Goal: Task Accomplishment & Management: Manage account settings

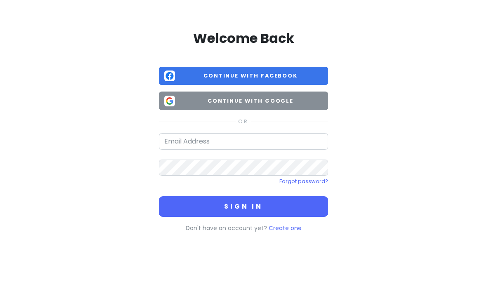
click at [269, 102] on span "Continue with Google" at bounding box center [250, 101] width 144 height 8
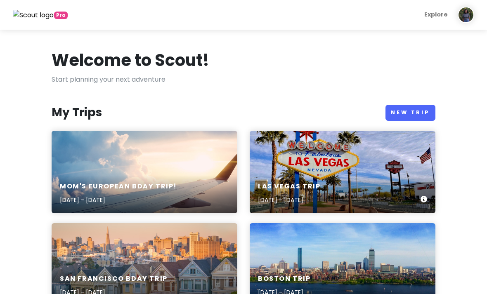
click at [365, 179] on div "[GEOGRAPHIC_DATA] Trip [DATE] - [DATE]" at bounding box center [343, 193] width 186 height 39
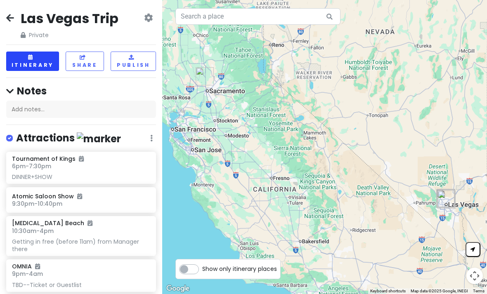
click at [36, 61] on button "Itinerary" at bounding box center [32, 61] width 53 height 19
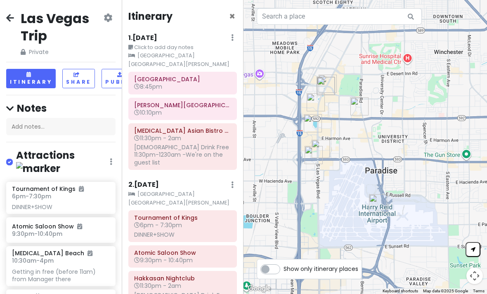
click at [199, 43] on small "Click to add day notes" at bounding box center [182, 47] width 109 height 8
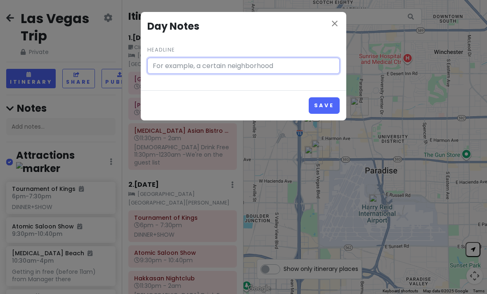
type input "Click to add day notes"
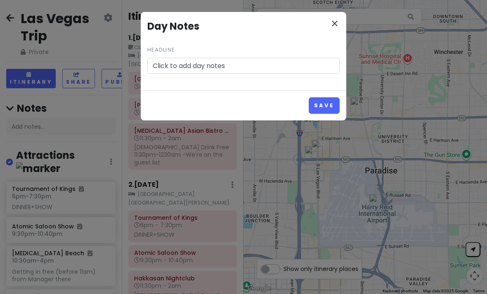
click at [333, 23] on icon "close" at bounding box center [335, 24] width 10 height 10
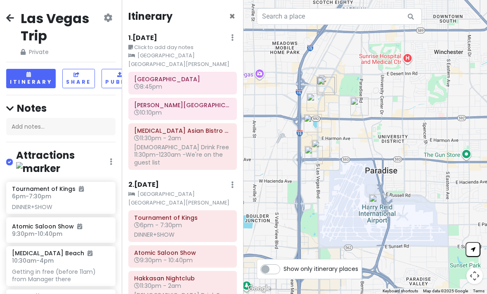
click at [207, 34] on div "1 . Thu 9/4 Edit Day Notes Clear Lodging Delete Day" at bounding box center [182, 40] width 109 height 14
click at [143, 37] on h6 "1 . Thu 9/4" at bounding box center [142, 38] width 29 height 9
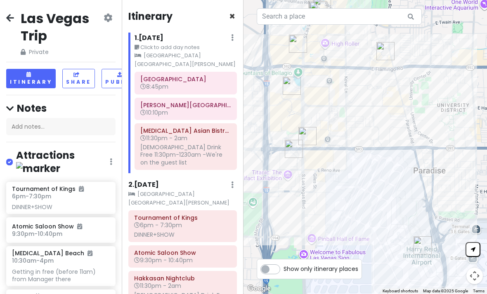
click at [232, 14] on span "×" at bounding box center [232, 16] width 6 height 14
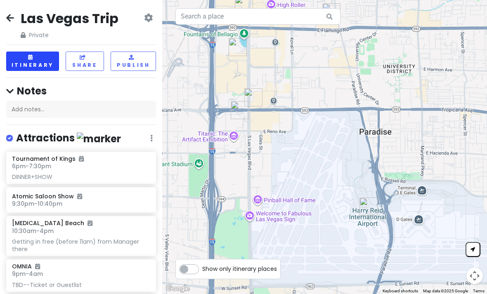
click at [21, 60] on button "Itinerary" at bounding box center [32, 61] width 53 height 19
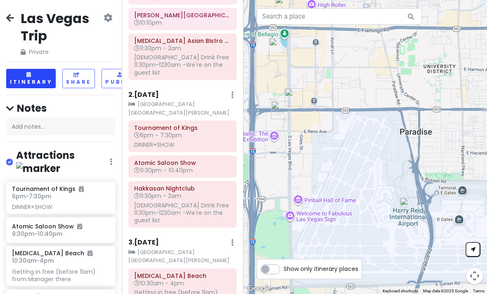
scroll to position [91, 0]
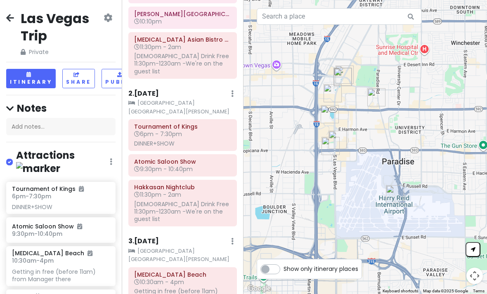
click at [181, 89] on div "2 . [DATE] Add Day Notes Clear Lodging Delete Day" at bounding box center [182, 96] width 109 height 14
click at [170, 77] on div "Itinerary × 1 . Thu 9/4 Edit Day Notes Clear Lodging Delete Day Click to add da…" at bounding box center [183, 147] width 122 height 294
click at [141, 90] on h6 "2 . [DATE]" at bounding box center [143, 94] width 31 height 9
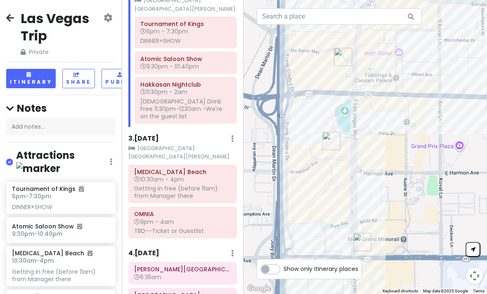
scroll to position [194, 0]
click at [175, 134] on div "3 . Sat 9/6 Add Day Notes Clear Lodging Delete Day" at bounding box center [182, 141] width 109 height 14
click at [176, 134] on div "3 . Sat 9/6 Add Day Notes Clear Lodging Delete Day" at bounding box center [182, 141] width 109 height 14
click at [143, 135] on h6 "3 . [DATE]" at bounding box center [143, 139] width 31 height 9
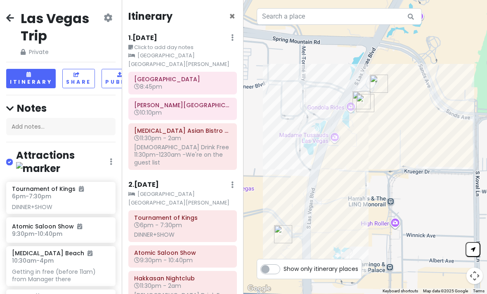
scroll to position [0, 0]
click at [149, 35] on h6 "1 . Thu 9/4" at bounding box center [142, 38] width 29 height 9
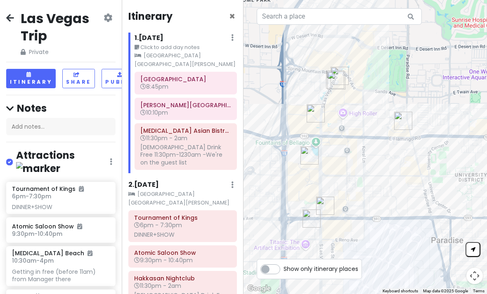
scroll to position [66, 0]
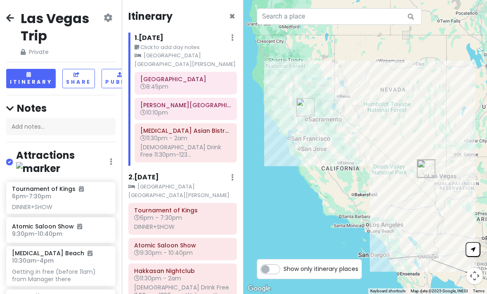
click at [143, 173] on h6 "2 . [DATE]" at bounding box center [143, 177] width 31 height 9
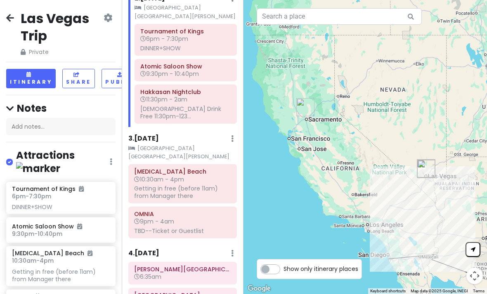
scroll to position [186, 0]
click at [197, 134] on div "3 . Sat 9/6 Add Day Notes Clear Lodging Delete Day" at bounding box center [182, 141] width 109 height 14
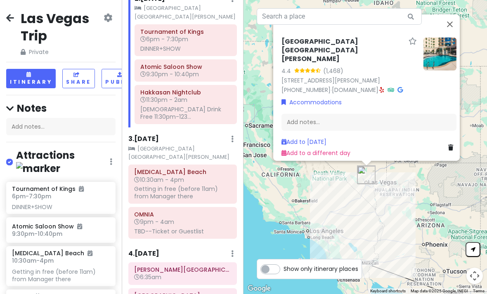
click at [184, 134] on div "3 . Sat 9/6 Add Day Notes Clear Lodging Delete Day" at bounding box center [182, 141] width 109 height 14
click at [149, 135] on h6 "3 . [DATE]" at bounding box center [143, 139] width 31 height 9
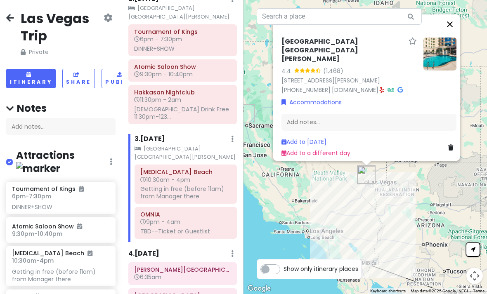
click at [450, 34] on button "Close" at bounding box center [450, 24] width 20 height 20
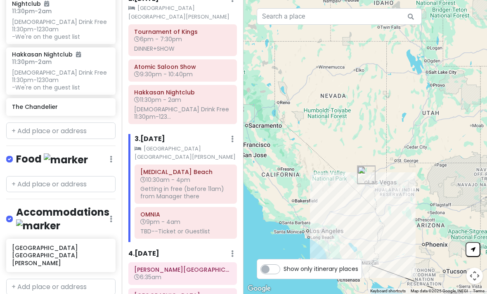
scroll to position [336, 0]
click at [69, 176] on input "text" at bounding box center [60, 184] width 109 height 17
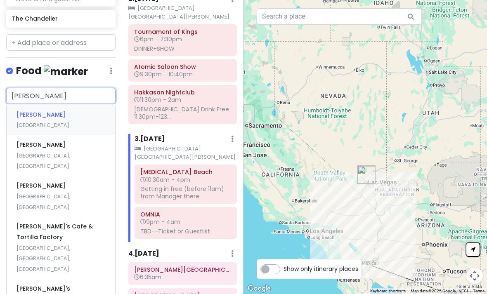
scroll to position [424, 0]
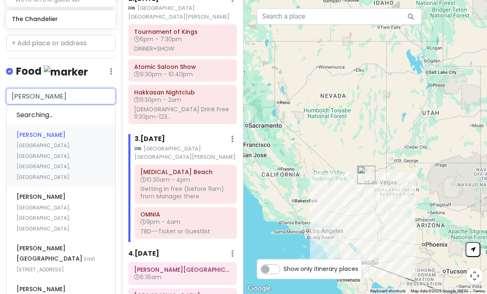
type input "Rosa me"
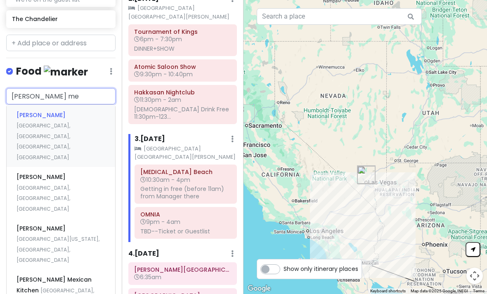
click at [70, 122] on span "[GEOGRAPHIC_DATA], [GEOGRAPHIC_DATA], [GEOGRAPHIC_DATA], [GEOGRAPHIC_DATA]" at bounding box center [44, 141] width 54 height 39
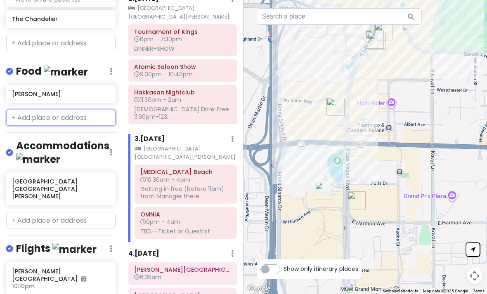
click at [63, 110] on input "text" at bounding box center [60, 118] width 109 height 17
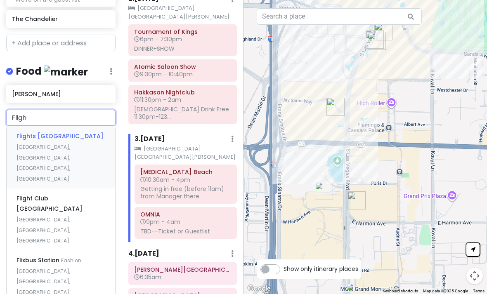
type input "Flight"
click at [78, 126] on div "Flights Las Vegas South Las Vegas Boulevard, Las Vegas, NV, USA" at bounding box center [61, 157] width 109 height 62
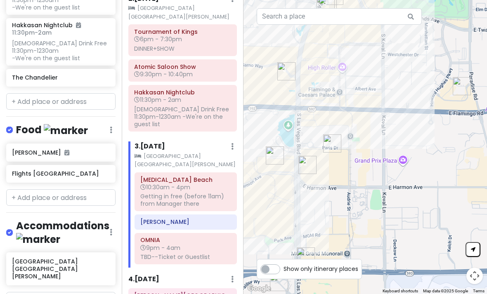
scroll to position [365, 0]
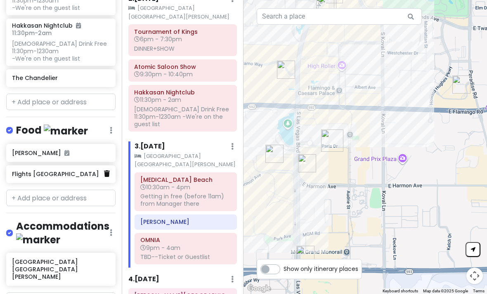
click at [107, 170] on icon at bounding box center [107, 173] width 6 height 7
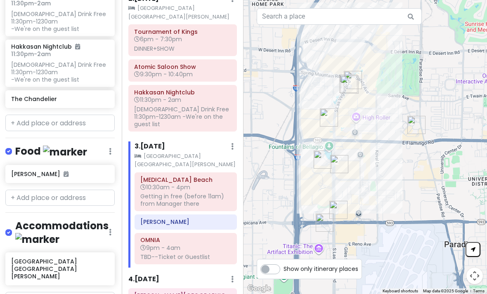
scroll to position [345, 1]
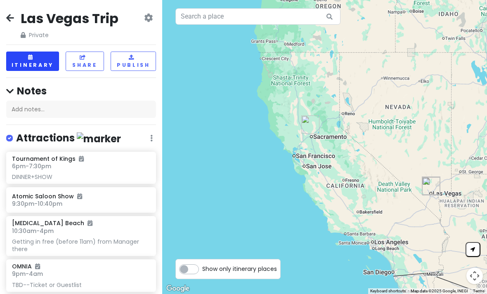
click at [45, 60] on button "Itinerary" at bounding box center [32, 61] width 53 height 19
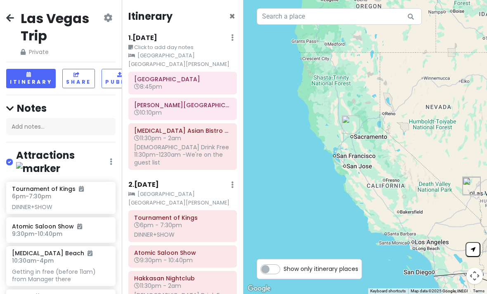
click at [166, 180] on div "2 . [DATE] Add Day Notes Clear Lodging Delete Day" at bounding box center [182, 187] width 109 height 14
click at [135, 181] on h6 "2 . [DATE]" at bounding box center [143, 185] width 31 height 9
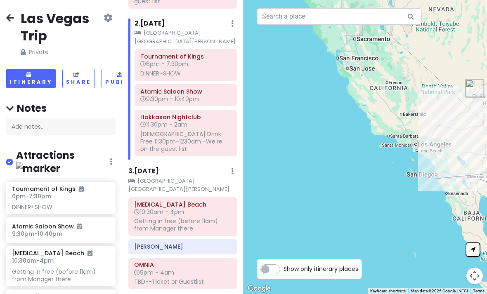
scroll to position [163, 0]
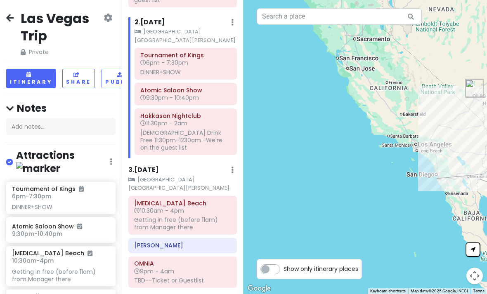
click at [139, 166] on h6 "3 . [DATE]" at bounding box center [143, 170] width 31 height 9
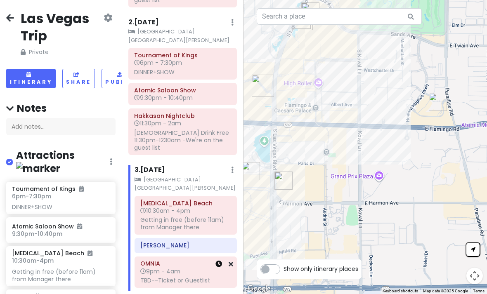
click at [218, 261] on icon at bounding box center [218, 264] width 7 height 7
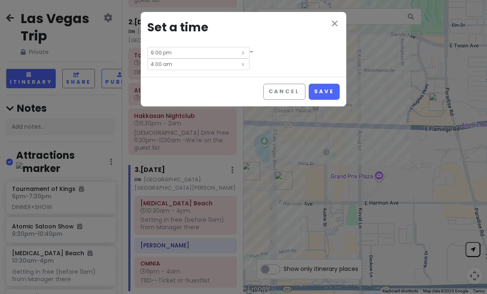
click at [196, 52] on input "9:00 pm" at bounding box center [198, 53] width 102 height 12
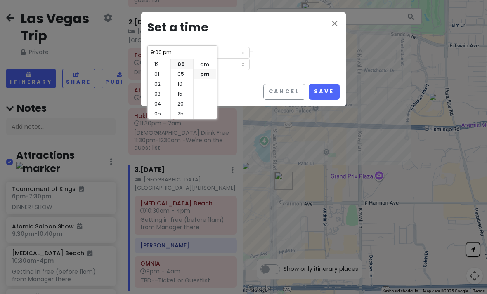
scroll to position [59, 0]
click at [155, 117] on li "11" at bounding box center [159, 114] width 23 height 10
type input "11:00 pm"
type input "6:00 am"
type input "11:00 pm"
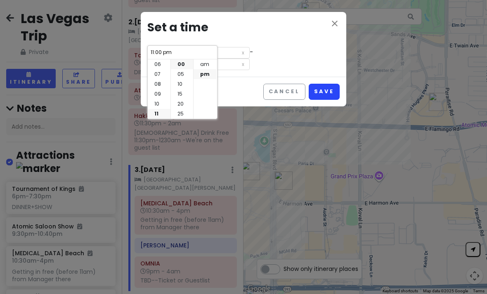
click at [326, 84] on button "Save" at bounding box center [324, 92] width 31 height 16
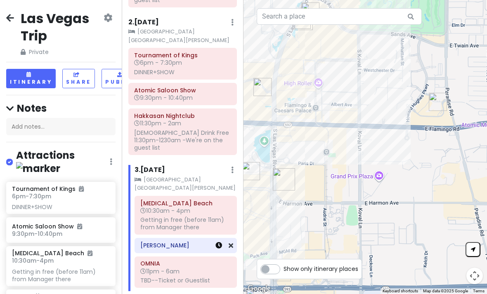
click at [215, 242] on icon at bounding box center [218, 245] width 7 height 7
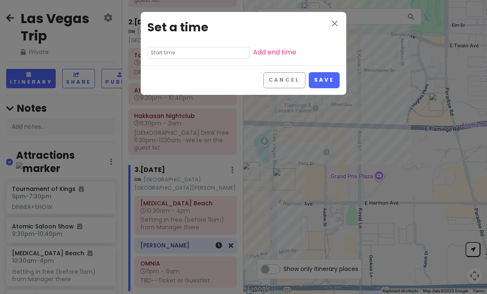
click at [171, 53] on input "text" at bounding box center [198, 53] width 102 height 12
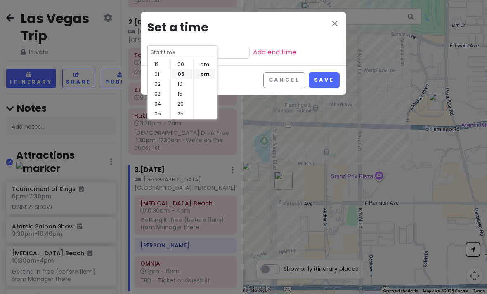
scroll to position [10, 0]
click at [156, 75] on li "07" at bounding box center [159, 74] width 23 height 10
type input "7:05 pm"
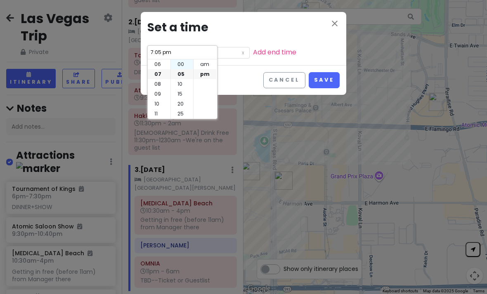
click at [181, 69] on li "00" at bounding box center [182, 64] width 22 height 10
type input "7:00 pm"
click at [331, 77] on button "Save" at bounding box center [324, 80] width 31 height 16
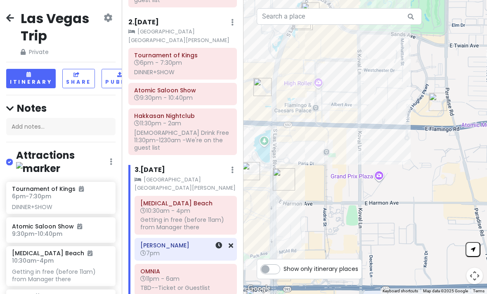
click at [183, 250] on h6 "7pm" at bounding box center [185, 253] width 91 height 7
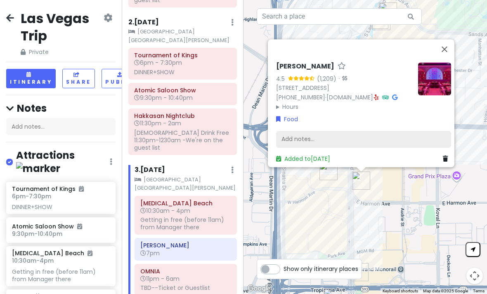
click at [329, 148] on div "Add notes..." at bounding box center [363, 139] width 175 height 17
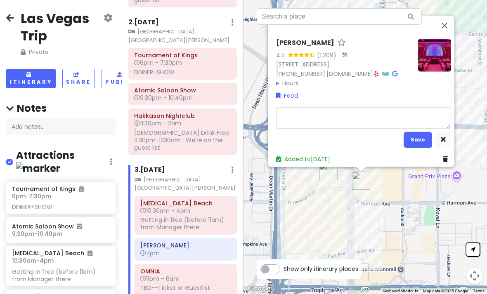
type textarea "x"
type textarea "B"
type textarea "x"
type textarea "Ba"
type textarea "x"
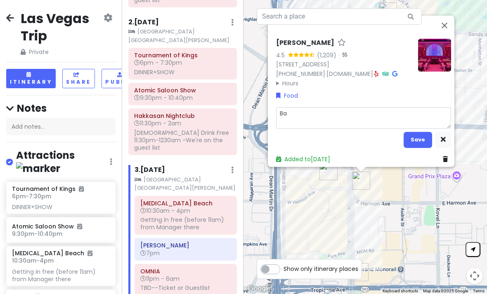
type textarea "Bac"
type textarea "x"
type textarea "Back"
type textarea "x"
type textarea "Back"
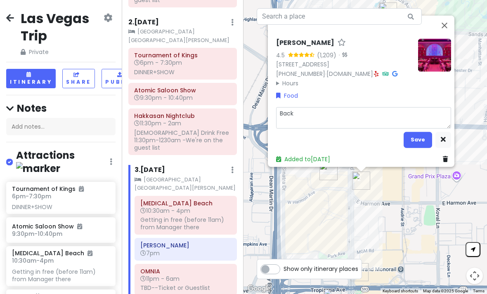
type textarea "x"
type textarea "Back t"
type textarea "x"
type textarea "Back to"
type textarea "x"
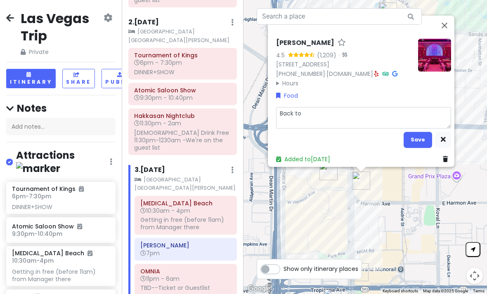
type textarea "Back to"
type textarea "x"
type textarea "Back to h"
type textarea "x"
type textarea "Back to ho"
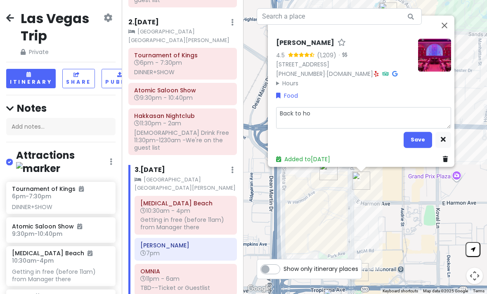
type textarea "x"
type textarea "Back to hot"
type textarea "x"
type textarea "Back to hote"
type textarea "x"
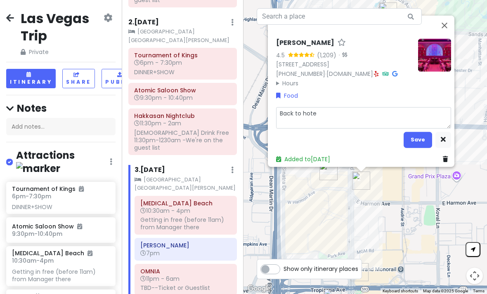
type textarea "Back to hotel"
type textarea "x"
type textarea "Back to hotel"
type textarea "x"
type textarea "Back to hotel a"
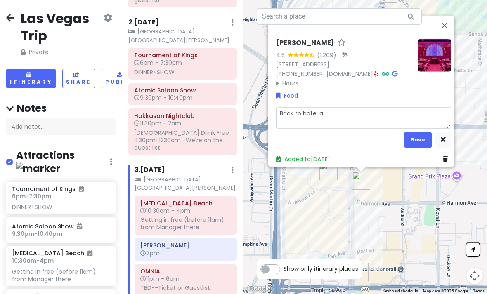
type textarea "x"
type textarea "Back to hotel af"
type textarea "x"
type textarea "Back to hotel aft"
type textarea "x"
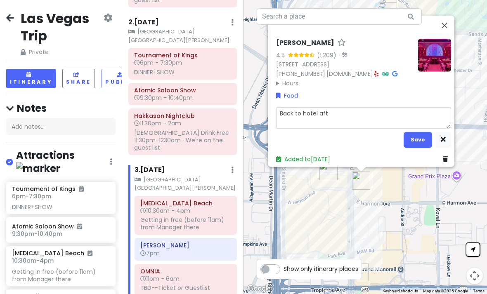
type textarea "Back to hotel afte"
type textarea "x"
type textarea "Back to hotel after"
type textarea "x"
type textarea "Back to hotel after"
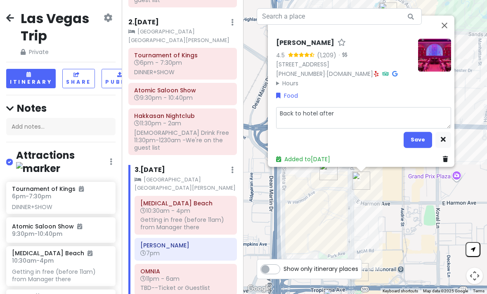
type textarea "x"
type textarea "Back to hotel after d"
type textarea "x"
type textarea "Back to hotel after di"
type textarea "x"
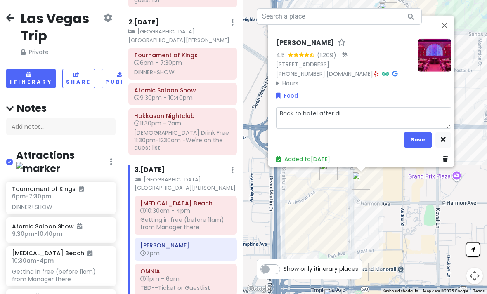
type textarea "Back to hotel after din"
type textarea "x"
type textarea "Back to hotel after dinn"
type textarea "x"
type textarea "Back to hotel after dinne"
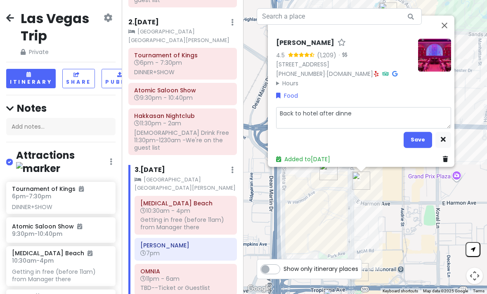
type textarea "x"
type textarea "Back to hotel after dinner"
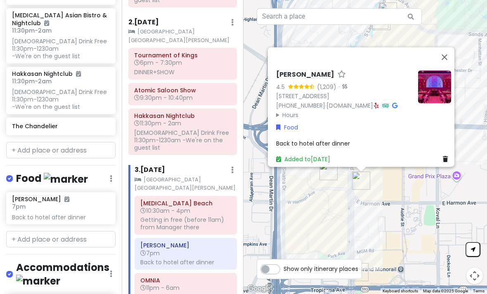
scroll to position [317, 0]
click at [100, 231] on input "text" at bounding box center [60, 239] width 109 height 17
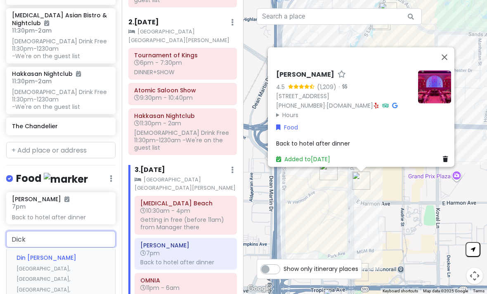
type input "Dicks"
